Goal: Transaction & Acquisition: Book appointment/travel/reservation

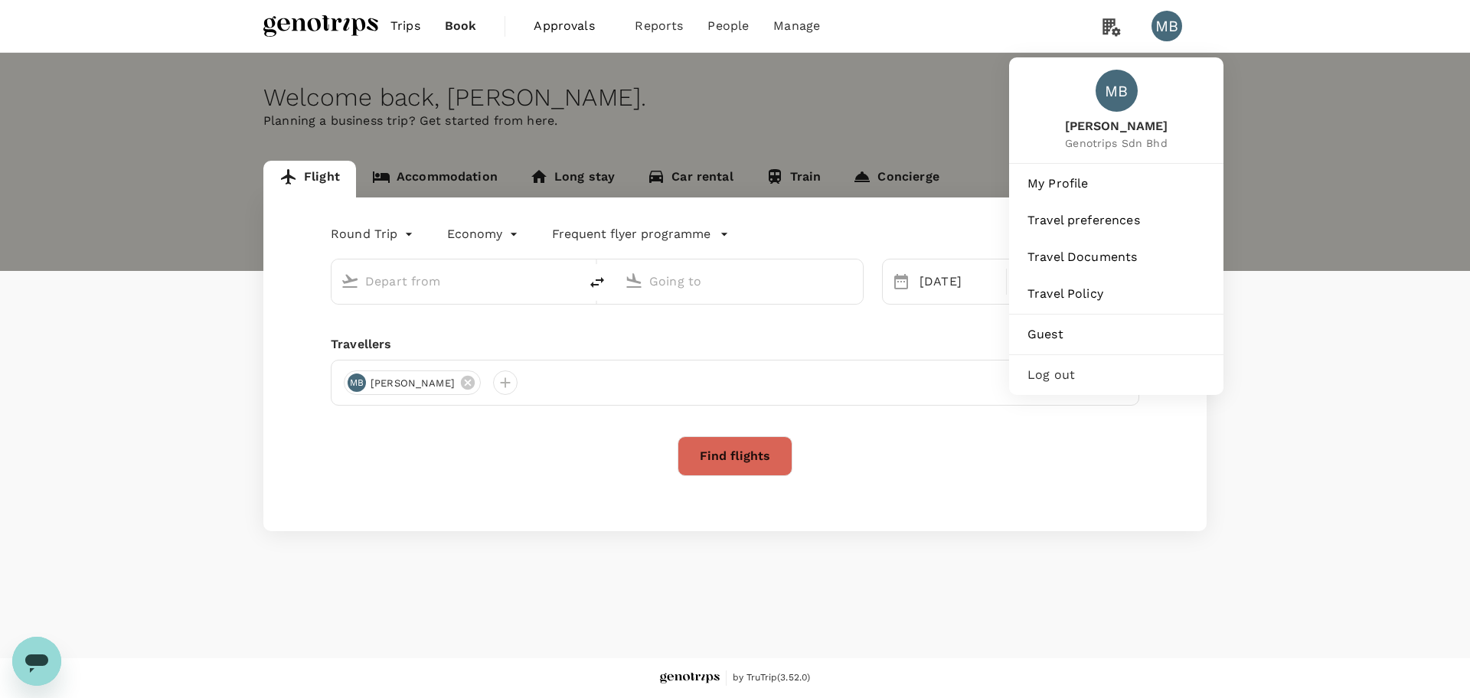
type input "Kuala Lumpur Intl ([GEOGRAPHIC_DATA])"
type input "Abu Dhabi Intl (AUH)"
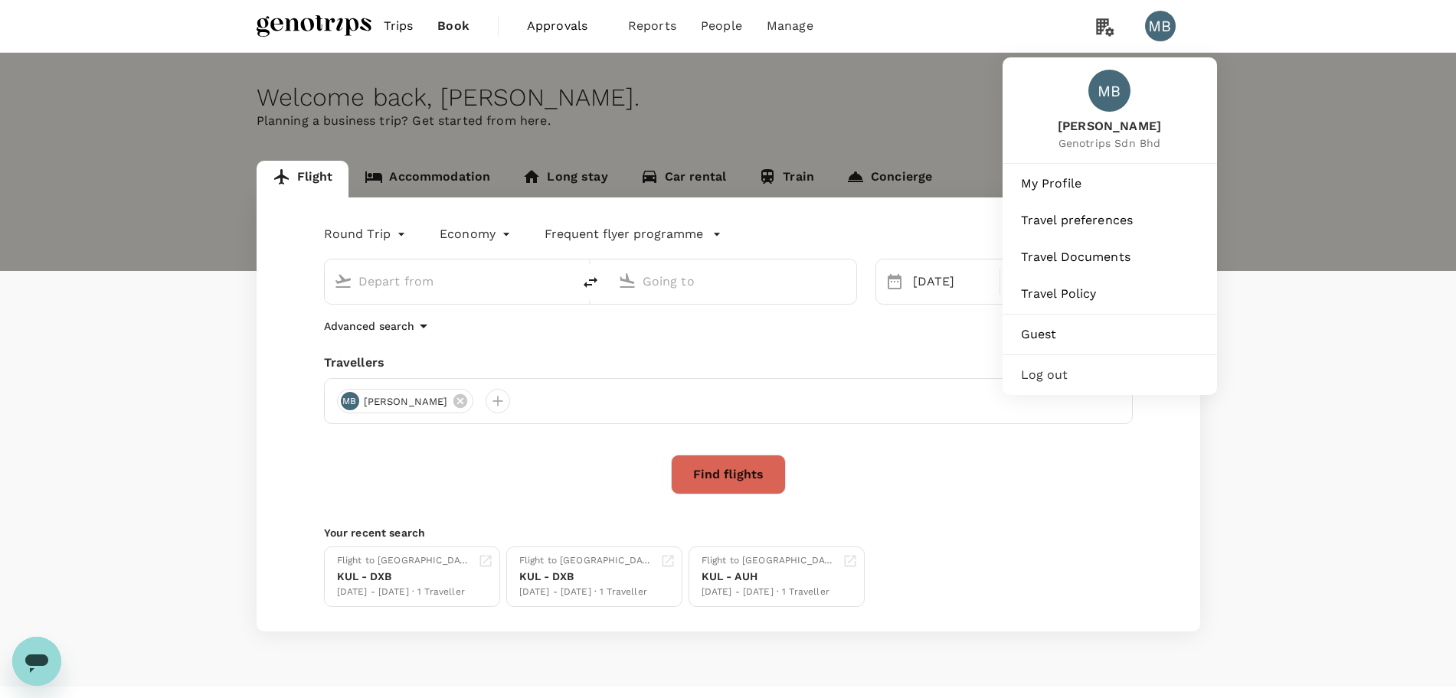
type input "Kuala Lumpur Intl ([GEOGRAPHIC_DATA])"
type input "Abu Dhabi Intl (AUH)"
click at [1058, 384] on span "Log out" at bounding box center [1110, 375] width 178 height 18
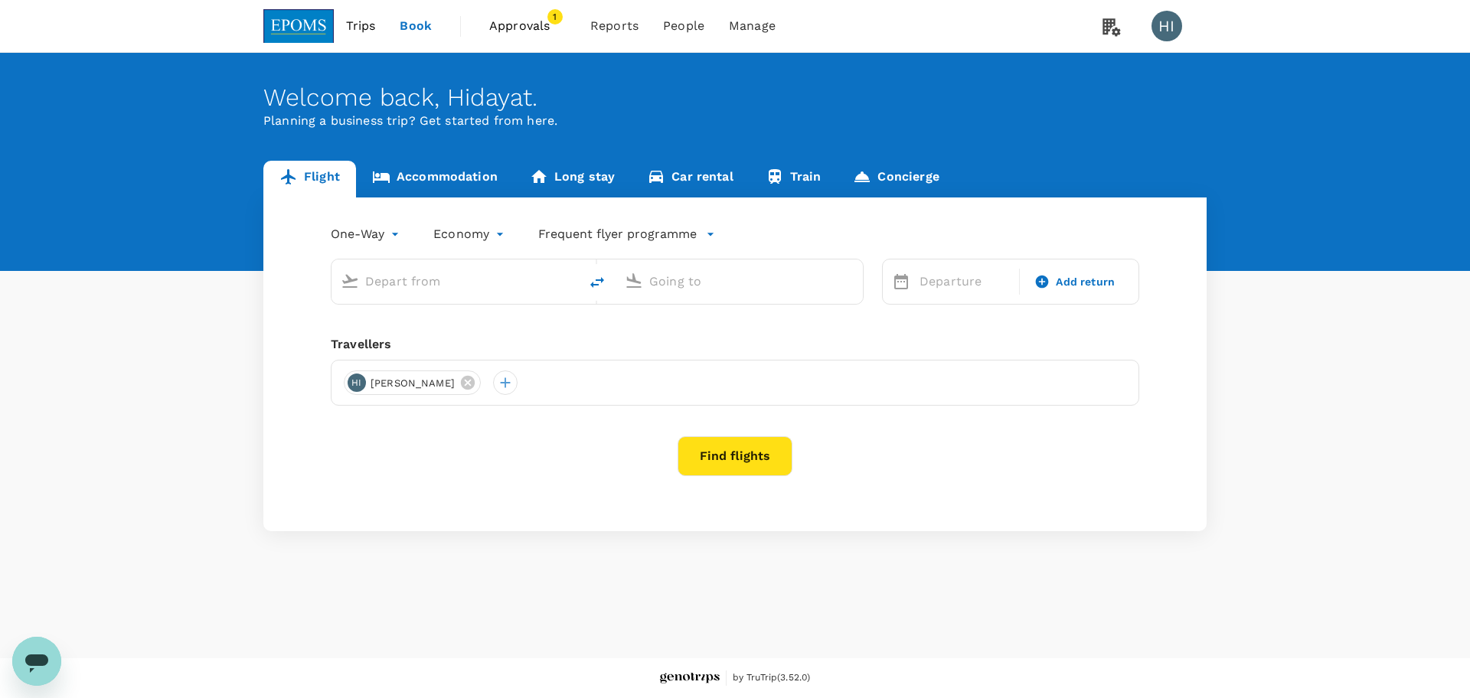
type input "roundtrip"
type input "Miri Intl (MYY)"
type input "Kuala Lumpur Intl ([GEOGRAPHIC_DATA])"
